Goal: Information Seeking & Learning: Learn about a topic

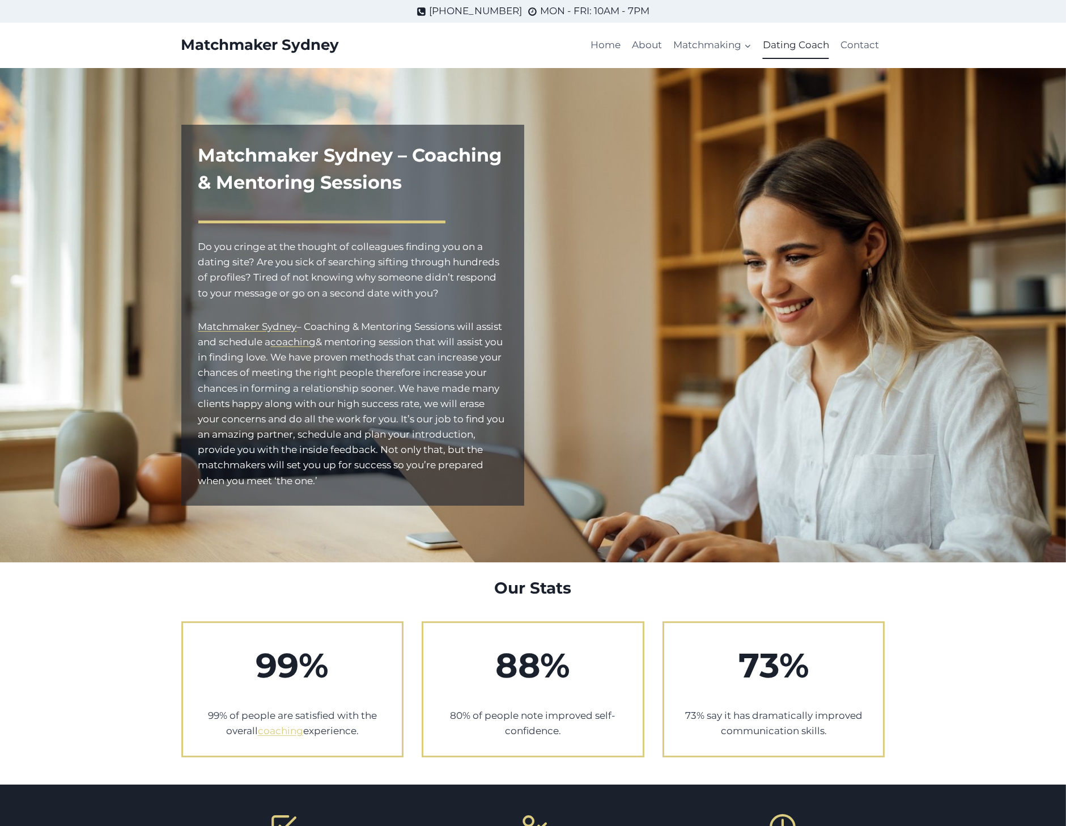
drag, startPoint x: 921, startPoint y: 291, endPoint x: 779, endPoint y: 274, distance: 143.3
click at [776, 275] on div "Matchmaker Sydney – Coaching & Mentoring Sessions Do you cringe at the thought …" at bounding box center [533, 315] width 1066 height 494
drag, startPoint x: 818, startPoint y: 277, endPoint x: 823, endPoint y: 306, distance: 29.8
click at [823, 307] on div at bounding box center [713, 315] width 343 height 381
